Goal: Task Accomplishment & Management: Use online tool/utility

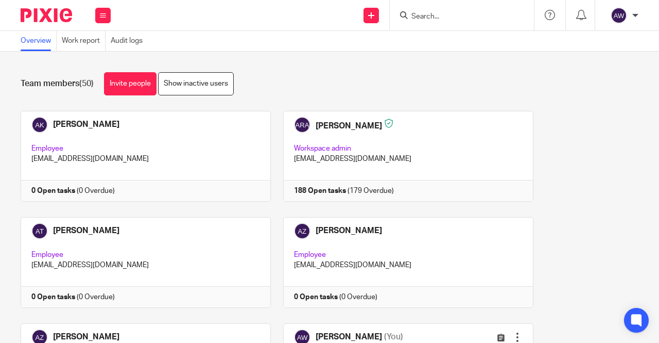
click at [111, 12] on div "Work Email Clients Team Reports Settings" at bounding box center [103, 15] width 36 height 30
click at [101, 17] on icon at bounding box center [103, 15] width 6 height 6
click at [97, 50] on link "Work" at bounding box center [97, 47] width 16 height 7
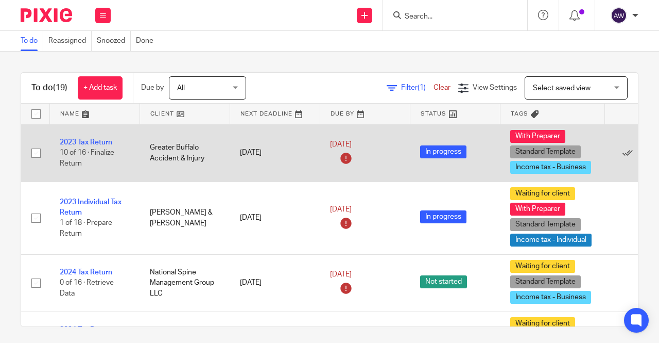
click at [89, 138] on td "2023 Tax Return 10 of 16 · Finalize Return" at bounding box center [94, 152] width 90 height 57
click at [82, 142] on link "2023 Tax Return" at bounding box center [86, 142] width 53 height 7
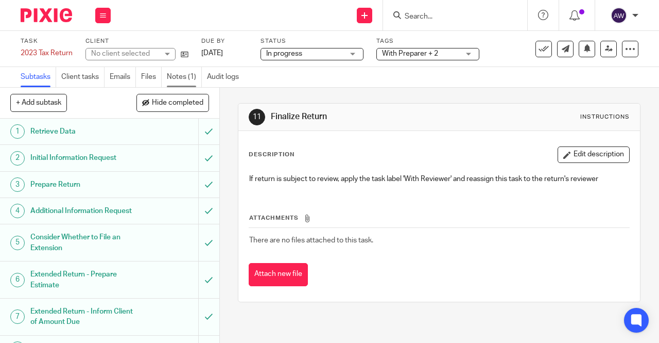
click at [174, 84] on link "Notes (1)" at bounding box center [184, 77] width 35 height 20
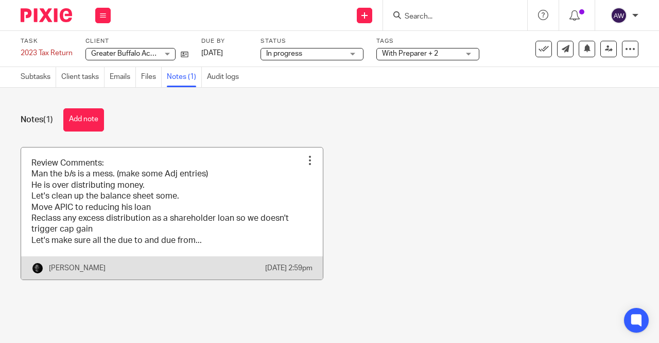
click at [175, 166] on link at bounding box center [172, 213] width 302 height 132
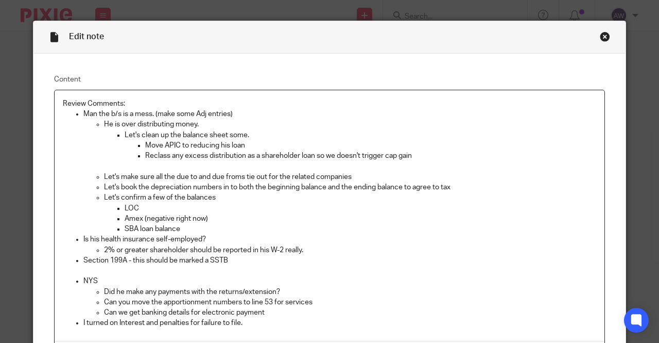
click at [600, 40] on div "Close this dialog window" at bounding box center [605, 36] width 10 height 10
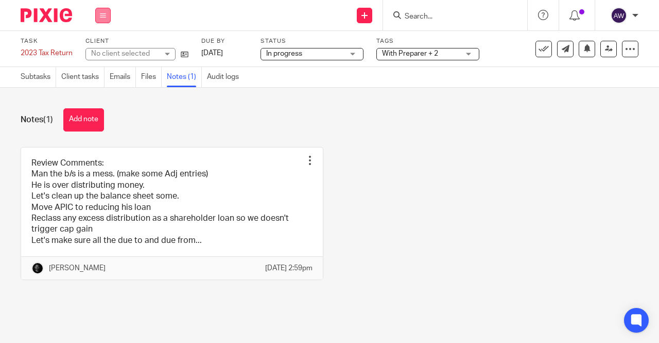
click at [97, 10] on button at bounding box center [102, 15] width 15 height 15
click at [104, 45] on link "Work" at bounding box center [98, 47] width 18 height 7
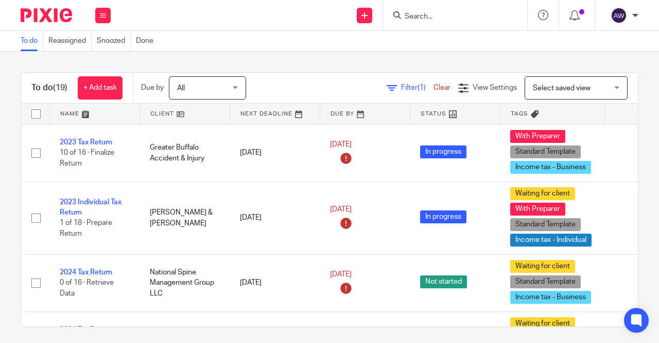
click at [581, 19] on div at bounding box center [577, 14] width 15 height 11
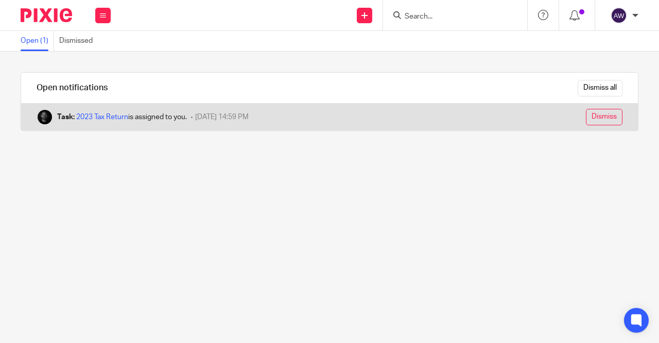
click at [603, 111] on input "Dismiss" at bounding box center [604, 117] width 37 height 16
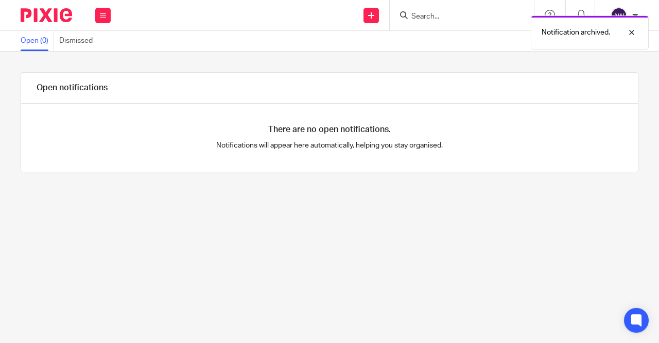
click at [115, 14] on div "Work Email Clients Team Reports Settings" at bounding box center [103, 15] width 36 height 30
click at [108, 14] on button at bounding box center [102, 15] width 15 height 15
click at [97, 46] on link "Work" at bounding box center [97, 47] width 16 height 7
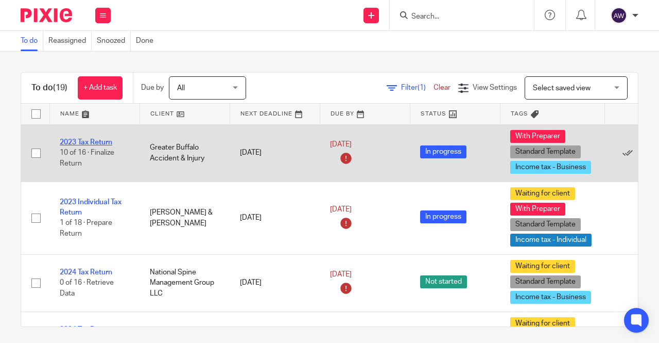
click at [87, 139] on link "2023 Tax Return" at bounding box center [86, 142] width 53 height 7
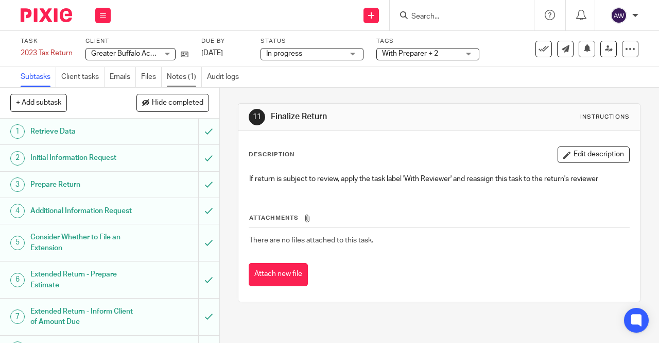
click at [185, 82] on link "Notes (1)" at bounding box center [184, 77] width 35 height 20
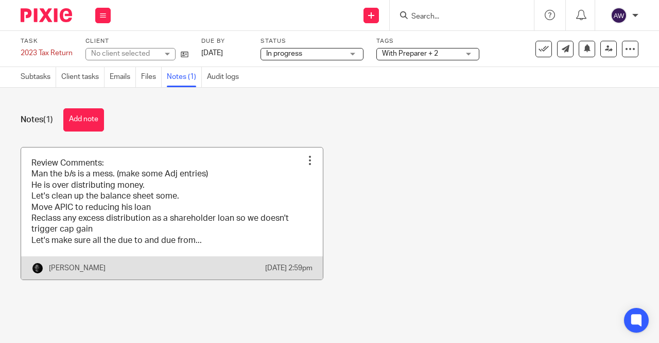
click at [121, 182] on link at bounding box center [172, 213] width 302 height 132
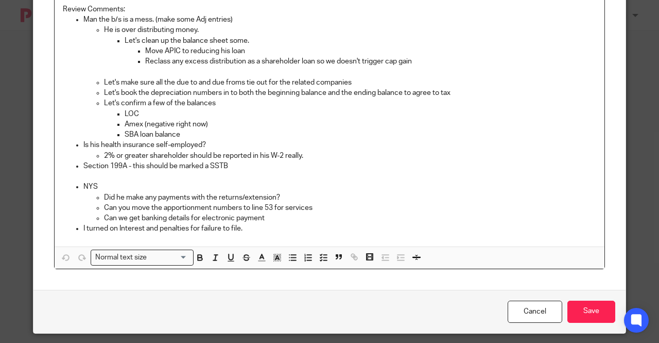
scroll to position [103, 0]
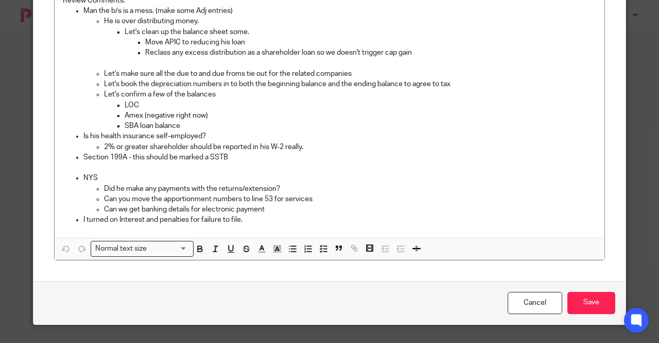
click at [155, 199] on p "Can you move the apportionment numbers to line 53 for services" at bounding box center [350, 199] width 492 height 10
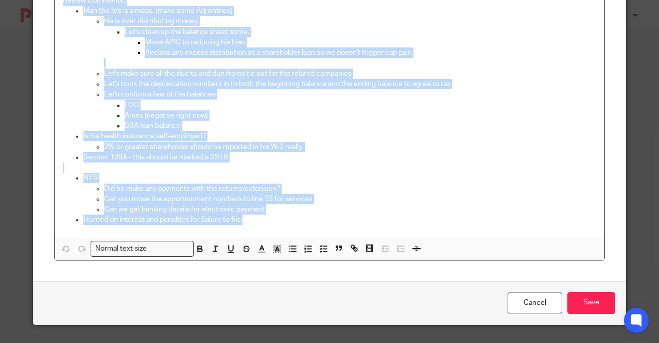
scroll to position [0, 0]
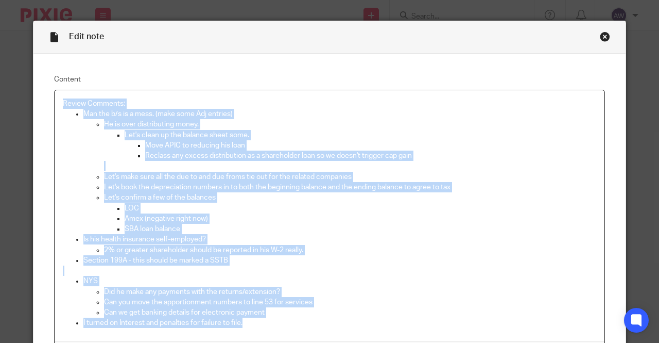
drag, startPoint x: 266, startPoint y: 221, endPoint x: 38, endPoint y: 29, distance: 297.6
click at [38, 29] on form "Edit note Content Review Comments: Man the b/s is a mess. (make some Adj entrie…" at bounding box center [329, 224] width 592 height 406
copy div "Review Comments: Man the b/s is a mess. (make some Adj entries) He is over dist…"
click at [600, 39] on div "Close this dialog window" at bounding box center [605, 36] width 10 height 10
